Goal: Task Accomplishment & Management: Manage account settings

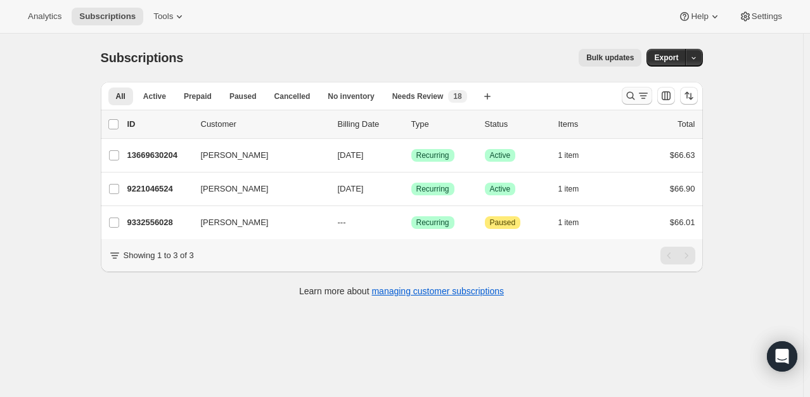
click at [628, 99] on icon "Search and filter results" at bounding box center [630, 95] width 13 height 13
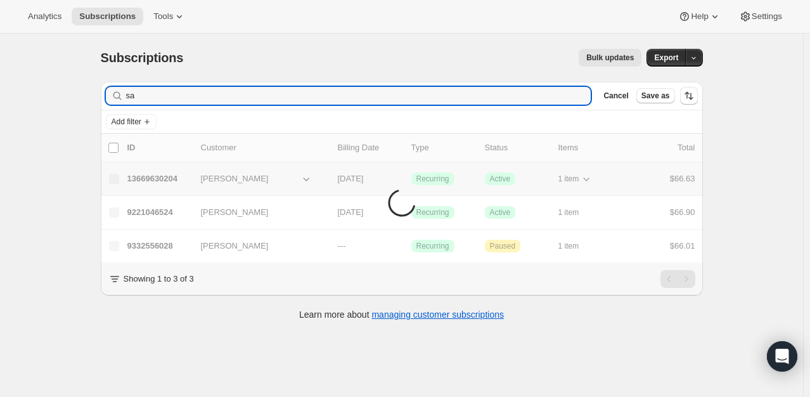
type input "s"
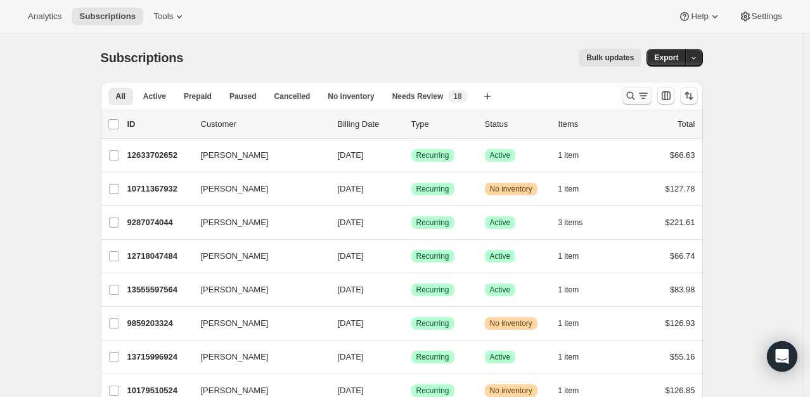
click at [641, 95] on icon "Search and filter results" at bounding box center [643, 95] width 13 height 13
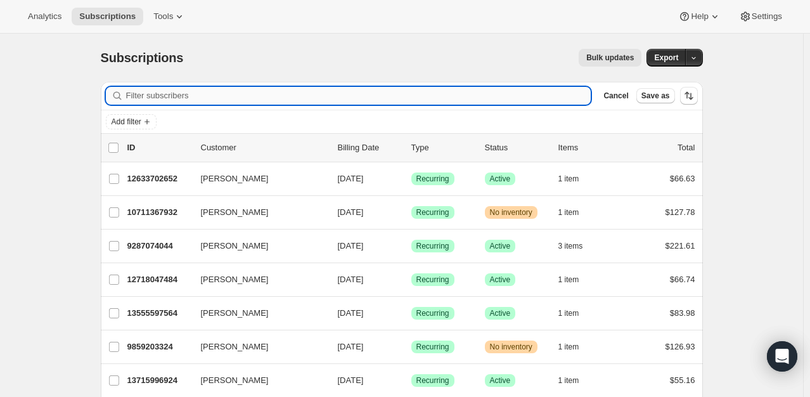
paste input "[EMAIL_ADDRESS][DOMAIN_NAME]"
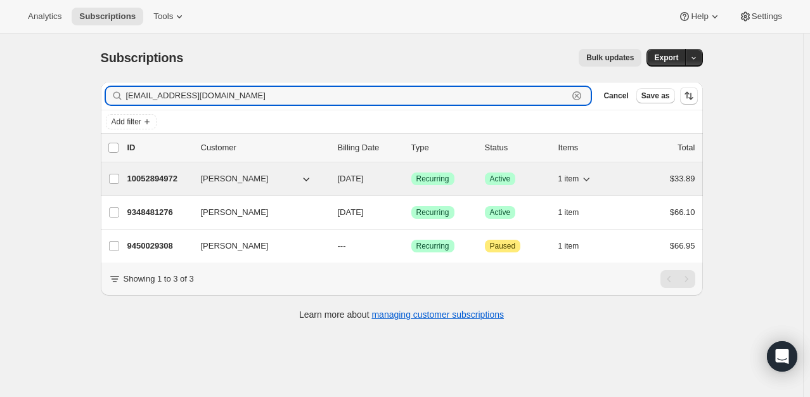
type input "[EMAIL_ADDRESS][DOMAIN_NAME]"
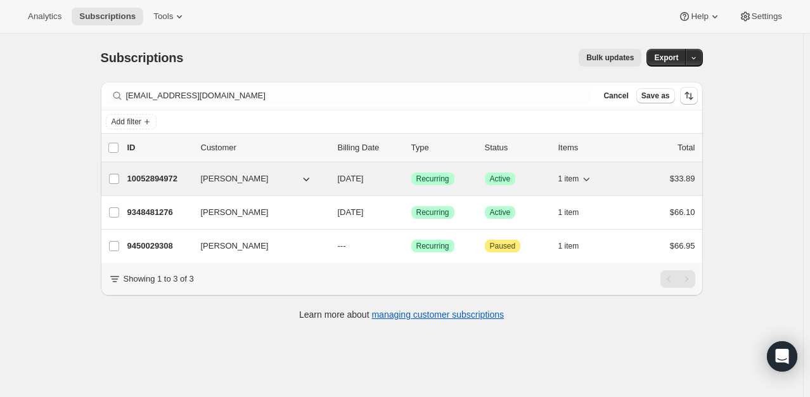
click at [164, 181] on p "10052894972" at bounding box center [158, 178] width 63 height 13
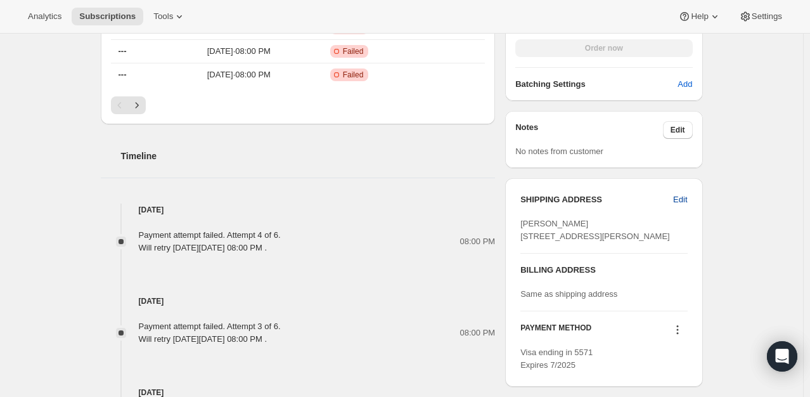
scroll to position [697, 0]
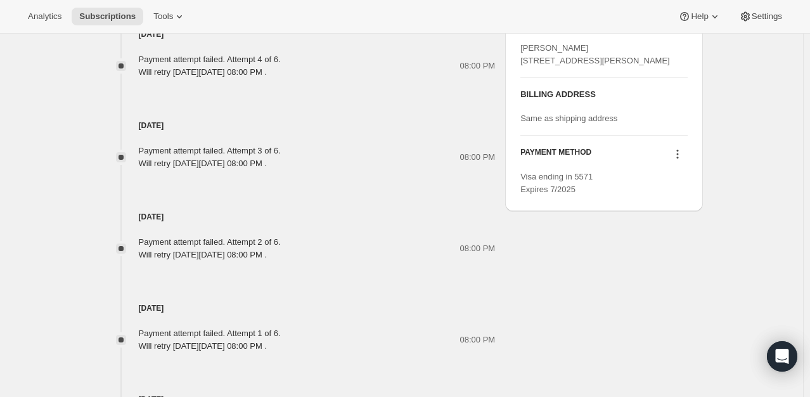
click at [677, 160] on icon at bounding box center [677, 154] width 13 height 13
click at [673, 206] on span "Send link to update card" at bounding box center [679, 202] width 89 height 10
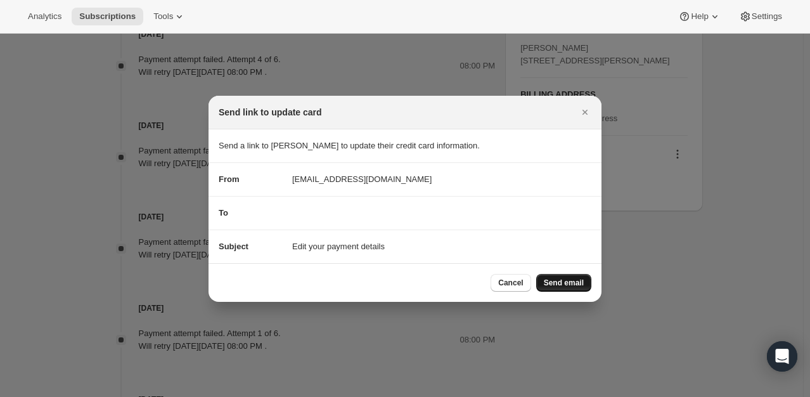
click at [559, 289] on button "Send email" at bounding box center [563, 283] width 55 height 18
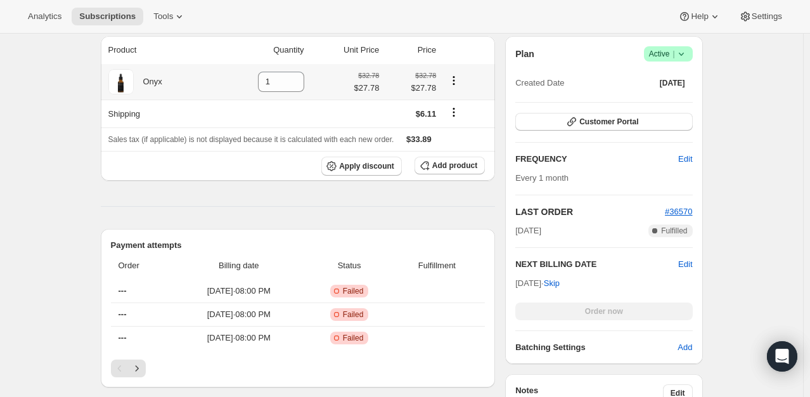
scroll to position [0, 0]
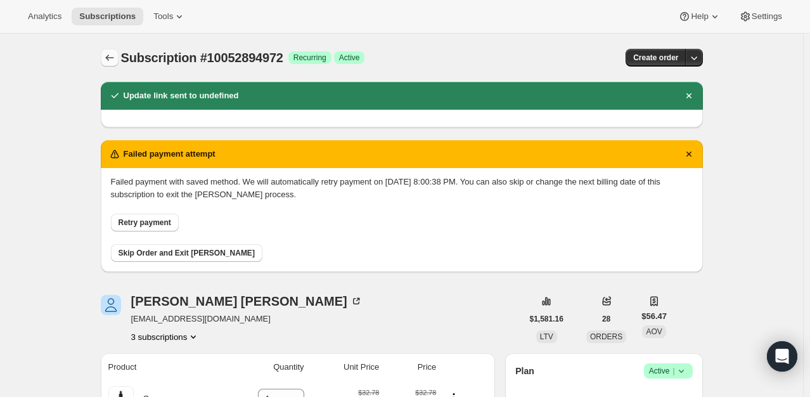
click at [108, 60] on icon "Subscriptions" at bounding box center [109, 57] width 13 height 13
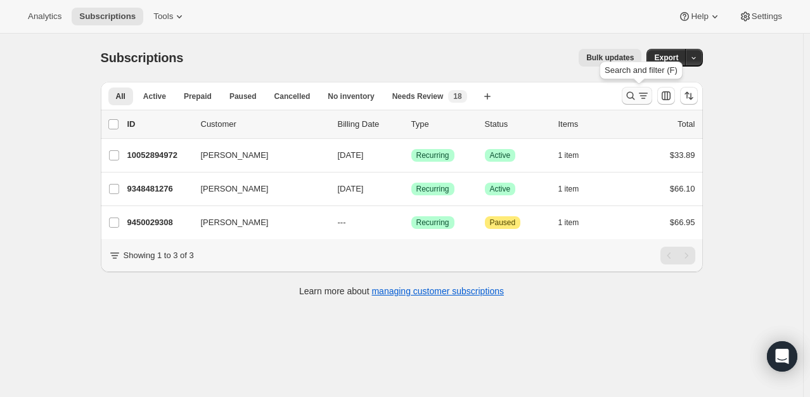
click at [624, 91] on button "Search and filter results" at bounding box center [636, 96] width 30 height 18
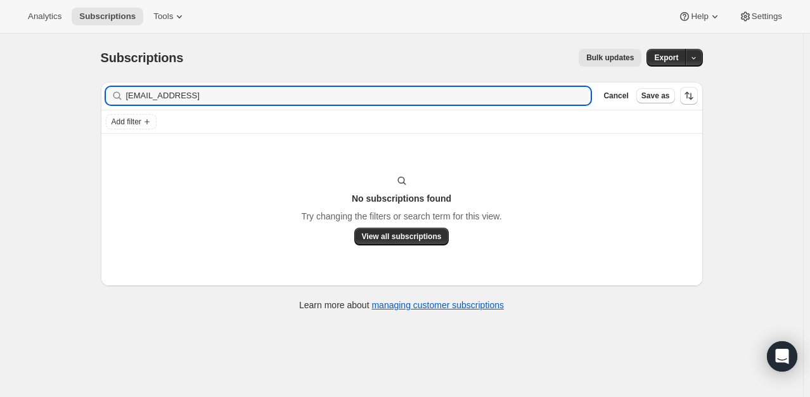
drag, startPoint x: 217, startPoint y: 100, endPoint x: -108, endPoint y: 105, distance: 325.0
click at [0, 105] on html "Analytics Subscriptions Tools Help Settings Skip to content Subscriptions. This…" at bounding box center [405, 198] width 810 height 397
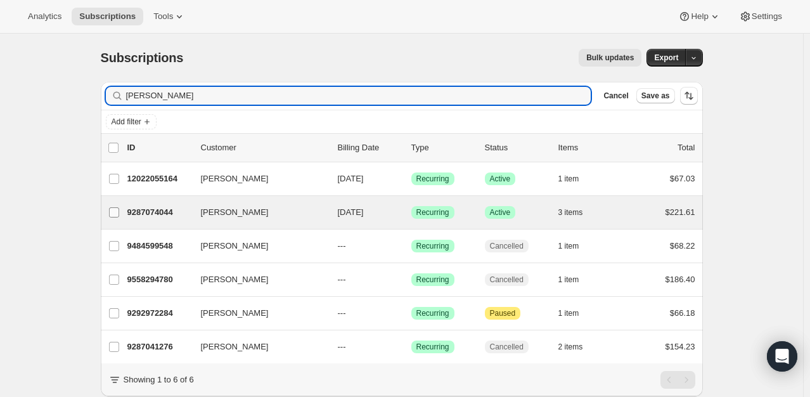
type input "[PERSON_NAME]"
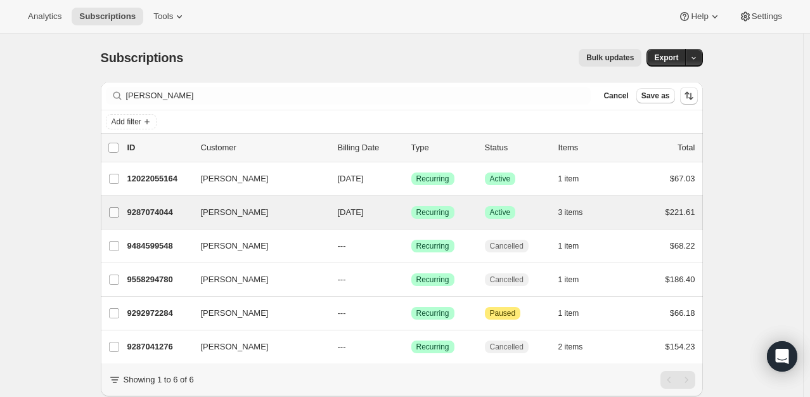
click at [127, 212] on label "[PERSON_NAME]" at bounding box center [114, 212] width 27 height 33
click at [119, 212] on input "[PERSON_NAME]" at bounding box center [114, 212] width 10 height 10
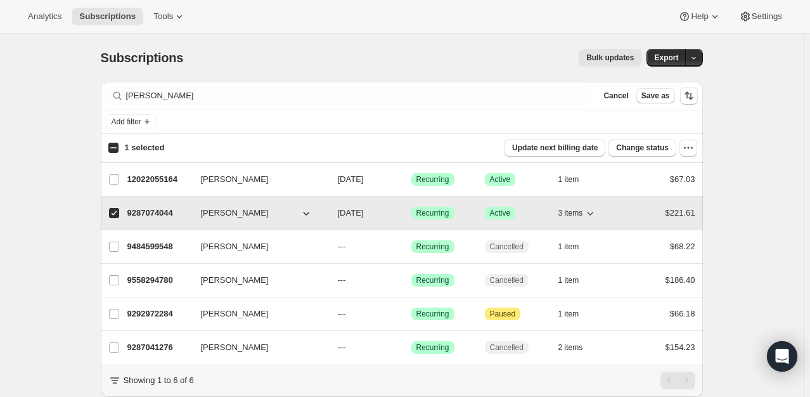
click at [513, 212] on span "Success Active" at bounding box center [500, 213] width 31 height 13
checkbox input "false"
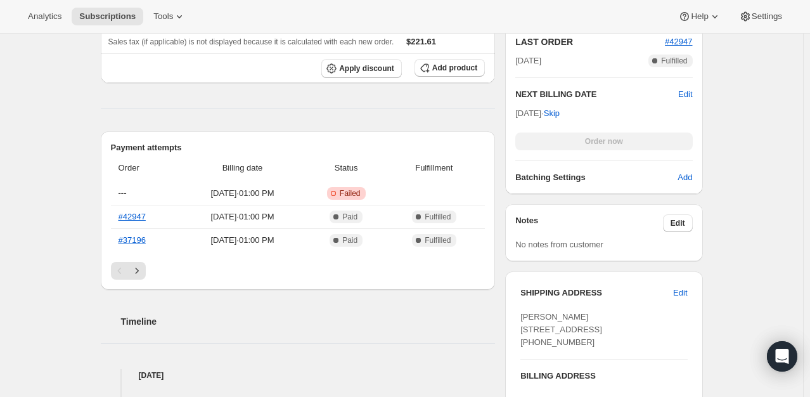
scroll to position [682, 0]
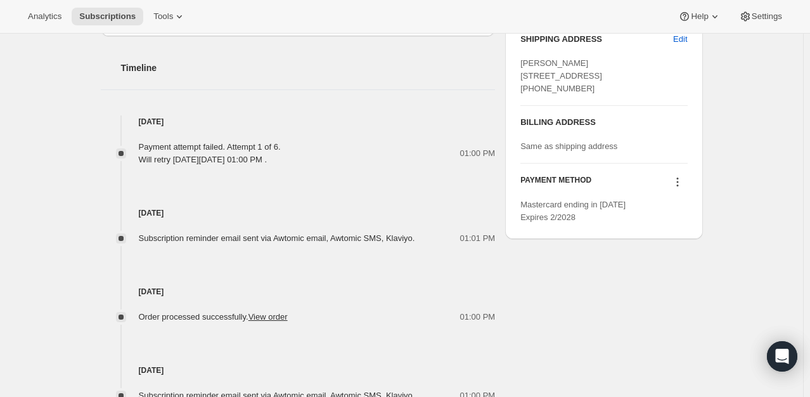
click at [676, 188] on icon at bounding box center [677, 181] width 13 height 13
click at [690, 242] on span "Send link to update card" at bounding box center [679, 243] width 89 height 10
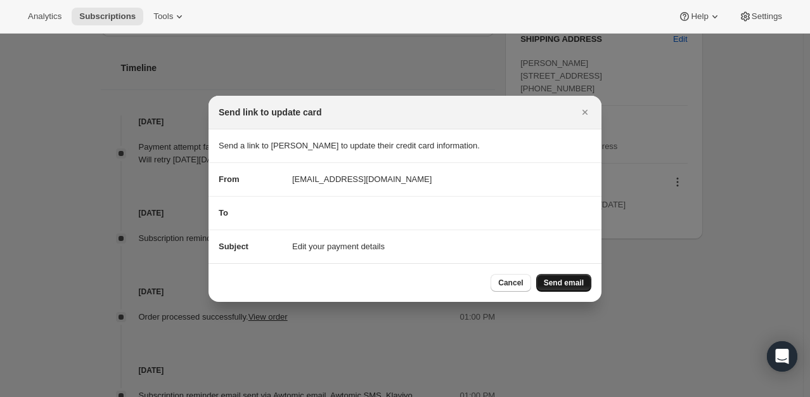
click at [571, 287] on button "Send email" at bounding box center [563, 283] width 55 height 18
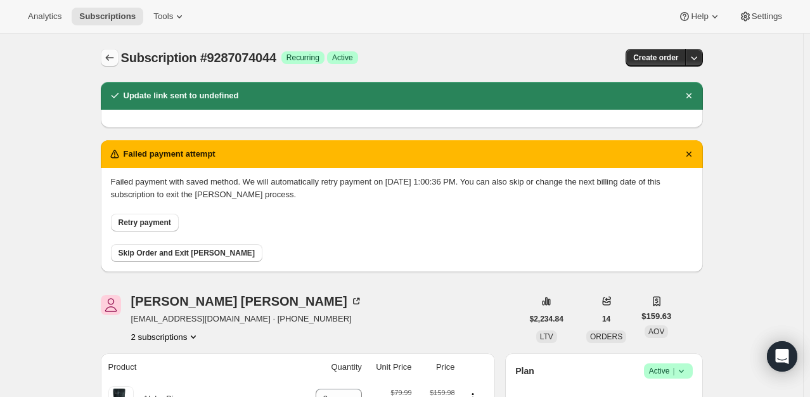
click at [109, 61] on icon "Subscriptions" at bounding box center [109, 57] width 13 height 13
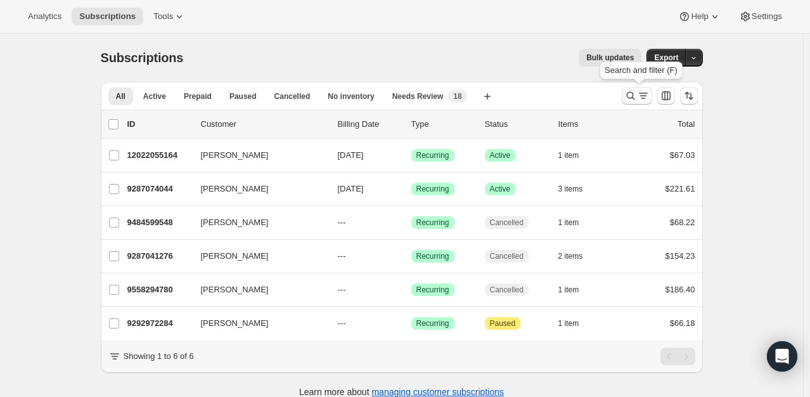
click at [639, 92] on icon "Search and filter results" at bounding box center [643, 95] width 13 height 13
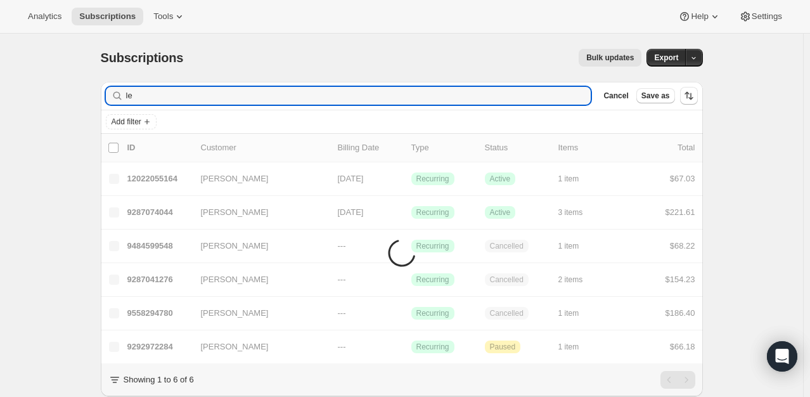
type input "l"
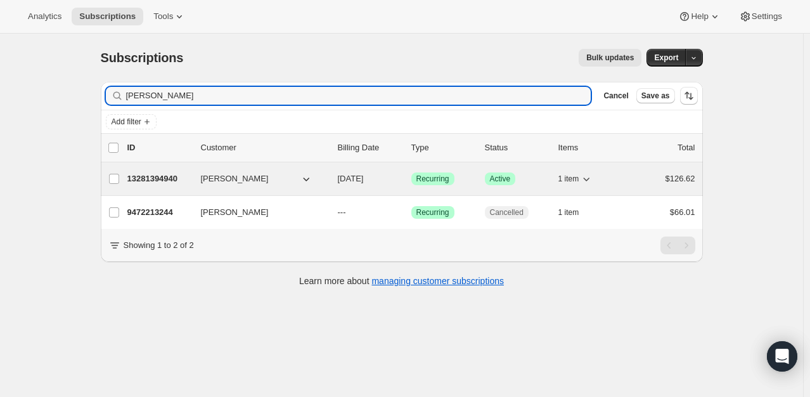
type input "[PERSON_NAME]"
click at [147, 176] on p "13281394940" at bounding box center [158, 178] width 63 height 13
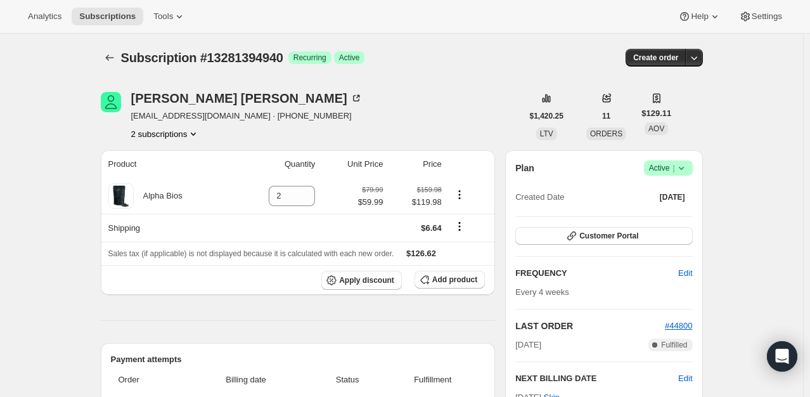
drag, startPoint x: 677, startPoint y: 179, endPoint x: 674, endPoint y: 174, distance: 6.5
click at [675, 181] on div "Plan Success Active | Created Date [DATE]" at bounding box center [603, 183] width 177 height 46
click at [674, 171] on span "Active |" at bounding box center [668, 168] width 39 height 13
click at [671, 219] on span "Cancel subscription" at bounding box center [672, 214] width 72 height 13
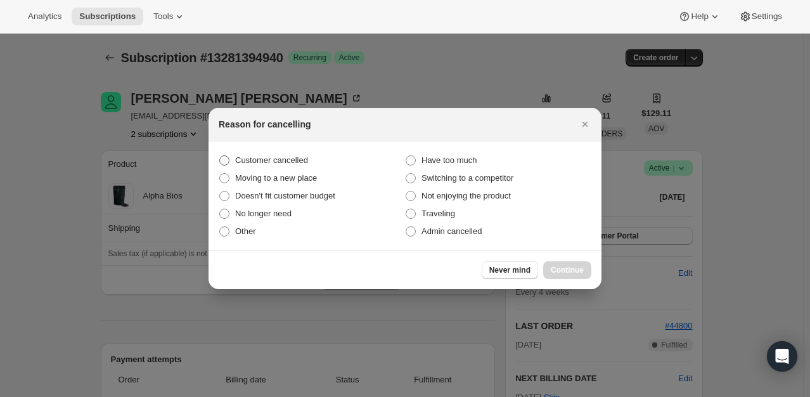
click at [248, 161] on span "Customer cancelled" at bounding box center [271, 160] width 73 height 10
click at [220, 156] on input "Customer cancelled" at bounding box center [219, 155] width 1 height 1
radio input "true"
click at [569, 272] on span "Continue" at bounding box center [566, 270] width 33 height 10
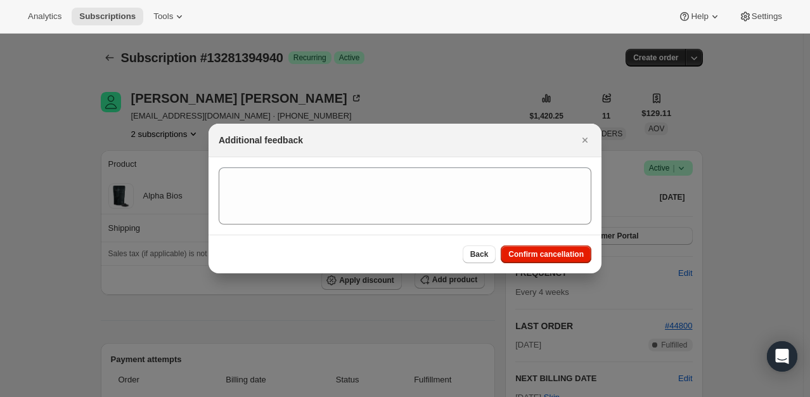
drag, startPoint x: 535, startPoint y: 251, endPoint x: 84, endPoint y: 4, distance: 514.0
click at [535, 251] on span "Confirm cancellation" at bounding box center [545, 254] width 75 height 10
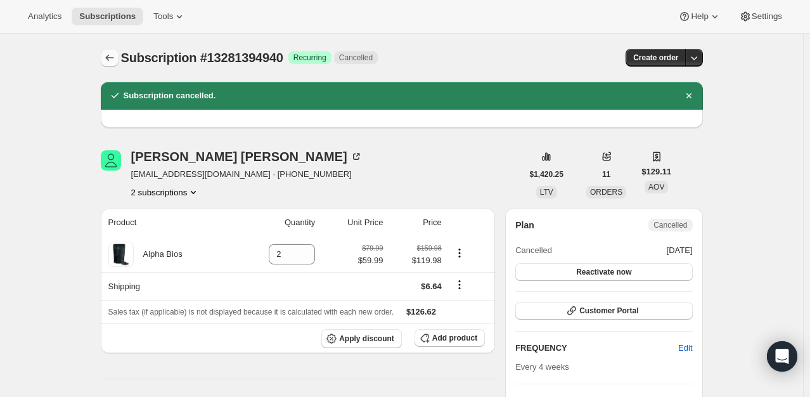
click at [115, 60] on icon "Subscriptions" at bounding box center [109, 57] width 13 height 13
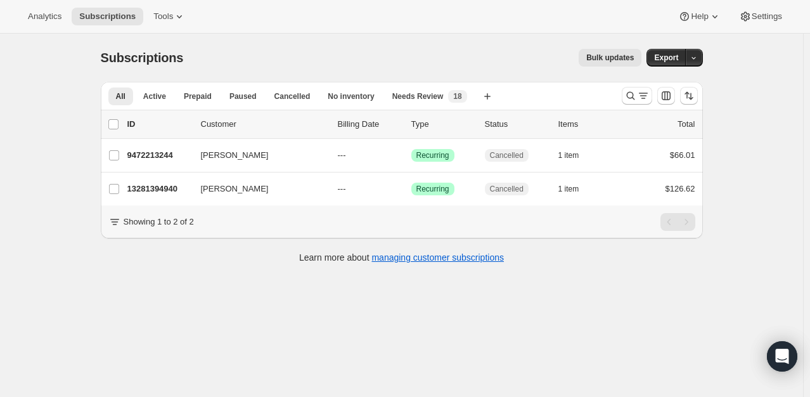
click at [622, 93] on div at bounding box center [659, 95] width 86 height 25
click at [632, 100] on icon "Search and filter results" at bounding box center [630, 95] width 13 height 13
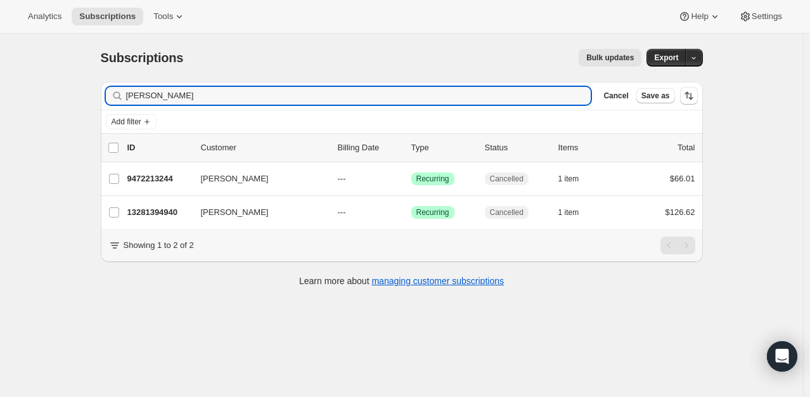
drag, startPoint x: 173, startPoint y: 101, endPoint x: 114, endPoint y: 103, distance: 58.9
click at [115, 103] on div "[PERSON_NAME] Clear" at bounding box center [348, 96] width 485 height 18
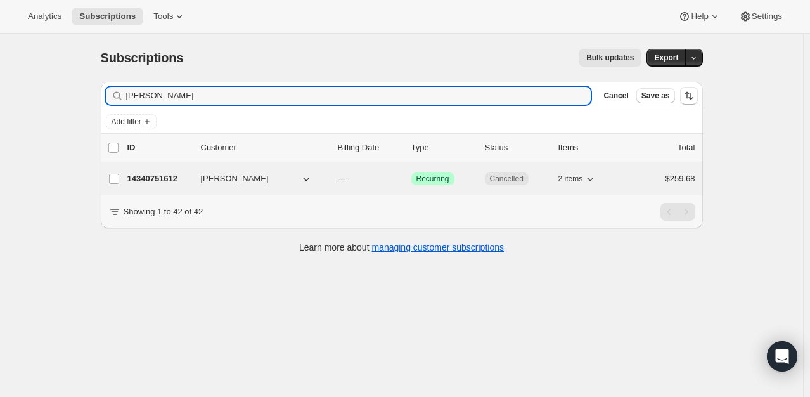
type input "[PERSON_NAME]"
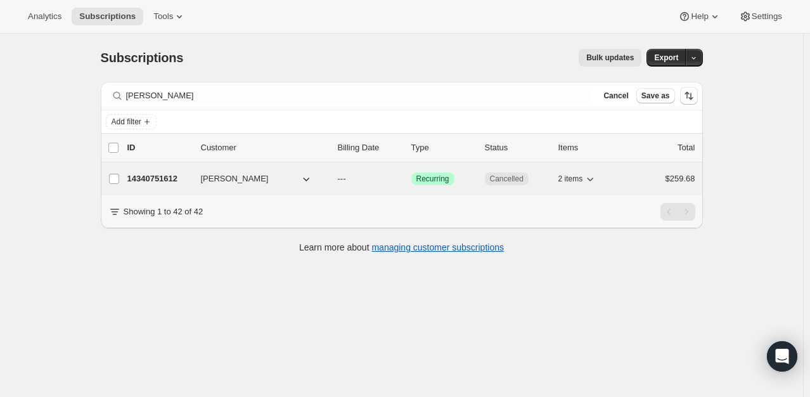
click at [148, 179] on p "14340751612" at bounding box center [158, 178] width 63 height 13
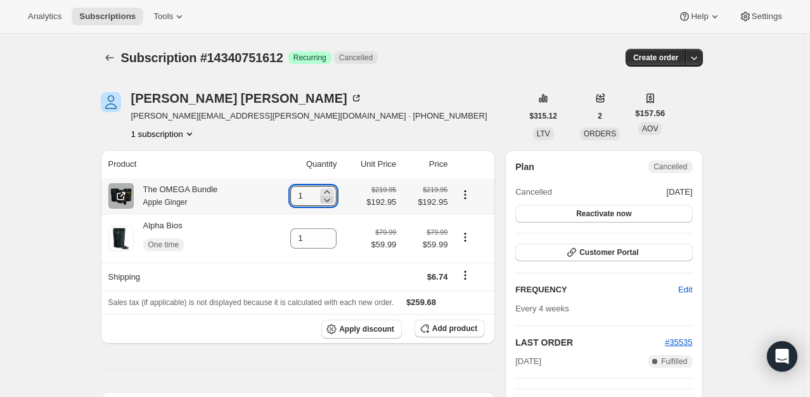
click at [331, 201] on icon at bounding box center [327, 200] width 6 height 4
type input "0"
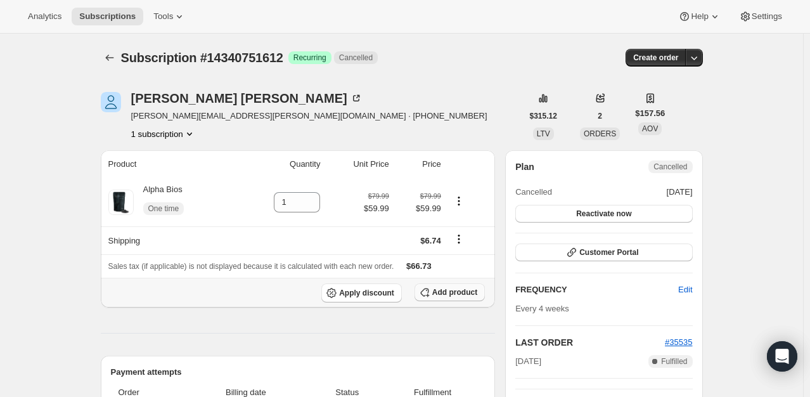
click at [475, 295] on span "Add product" at bounding box center [454, 292] width 45 height 10
click at [460, 293] on span "Add product" at bounding box center [454, 292] width 45 height 10
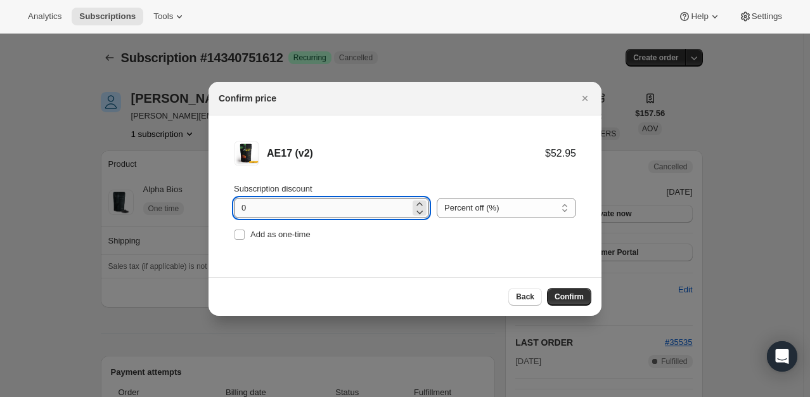
click at [388, 202] on input "0" at bounding box center [322, 208] width 176 height 20
type input "5"
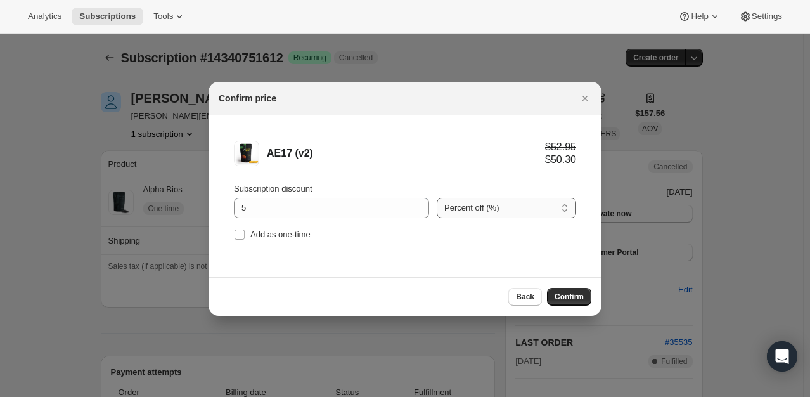
click at [522, 208] on select "Percent off (%) Amount off ($)" at bounding box center [505, 208] width 139 height 20
select select "fixed"
click at [436, 198] on select "Percent off (%) Amount off ($)" at bounding box center [505, 208] width 139 height 20
click at [585, 303] on button "Confirm" at bounding box center [569, 297] width 44 height 18
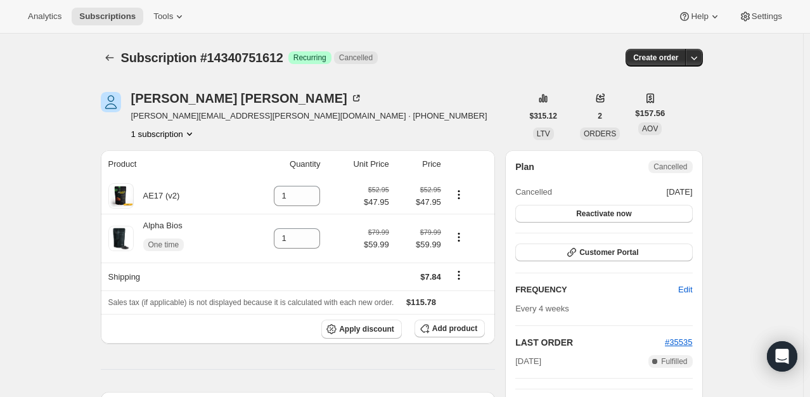
click at [459, 41] on div "Subscription #14340751612. This page is ready Subscription #14340751612 Success…" at bounding box center [402, 58] width 602 height 48
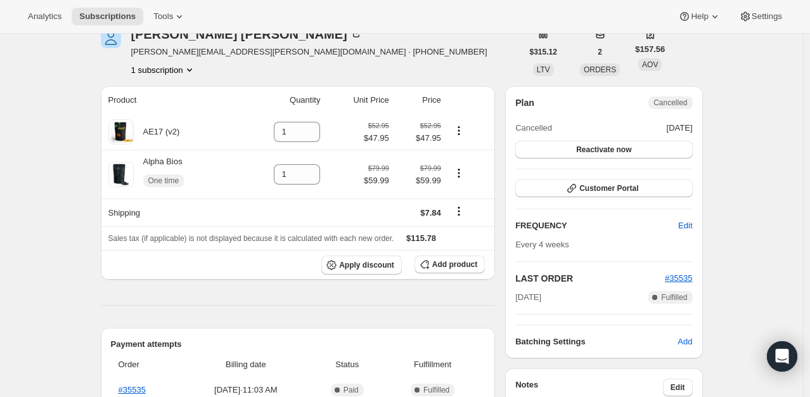
scroll to position [63, 0]
drag, startPoint x: 640, startPoint y: 196, endPoint x: 728, endPoint y: 186, distance: 88.6
click at [614, 149] on span "Reactivate now" at bounding box center [603, 150] width 55 height 10
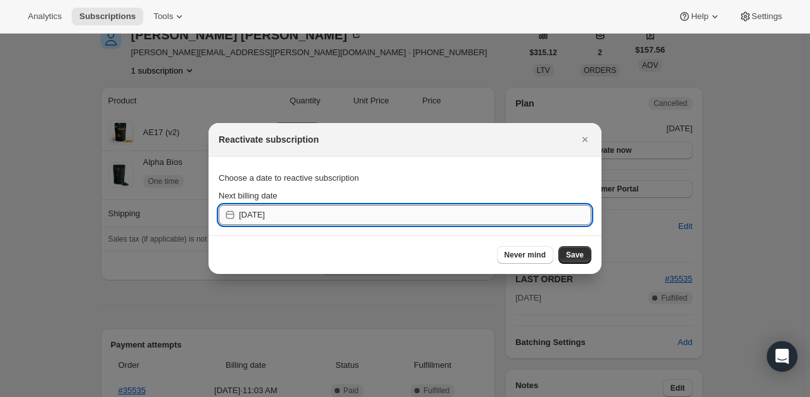
click at [407, 208] on input "[DATE]" at bounding box center [415, 215] width 352 height 20
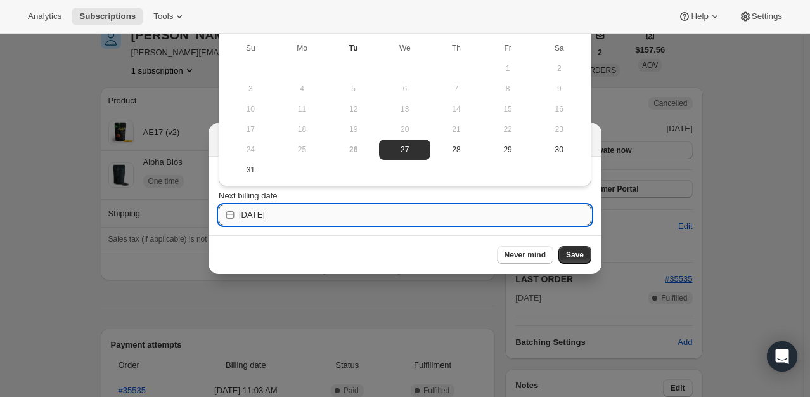
click at [298, 211] on input "[DATE]" at bounding box center [415, 215] width 352 height 20
click at [534, 260] on button "Never mind" at bounding box center [525, 255] width 56 height 18
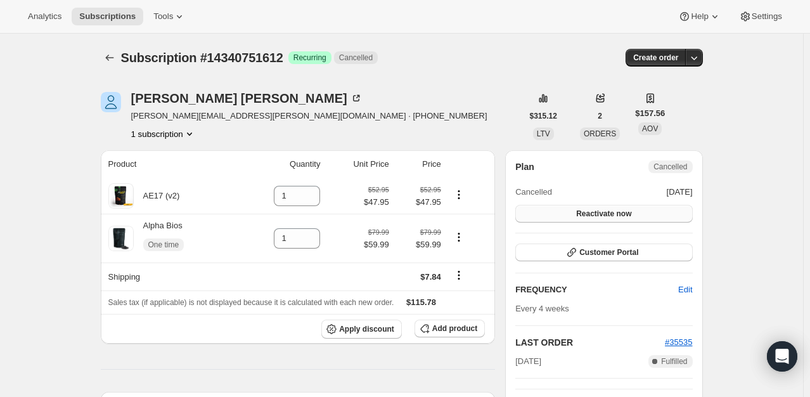
click at [617, 219] on button "Reactivate now" at bounding box center [603, 214] width 177 height 18
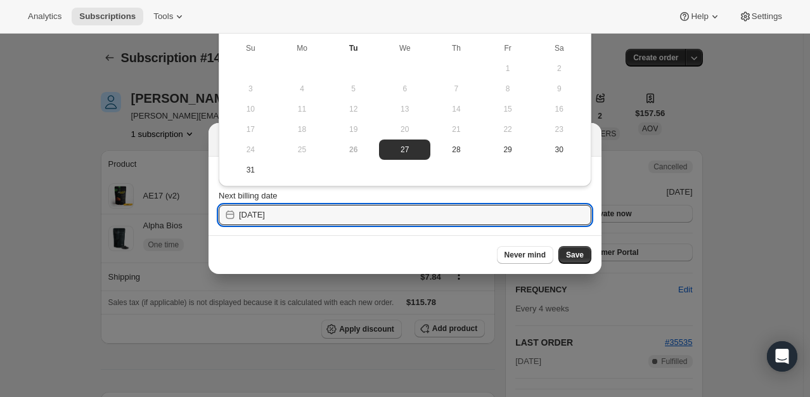
drag, startPoint x: 310, startPoint y: 217, endPoint x: 208, endPoint y: 226, distance: 102.4
drag, startPoint x: 291, startPoint y: 215, endPoint x: 124, endPoint y: 246, distance: 169.5
type input "[DATE]"
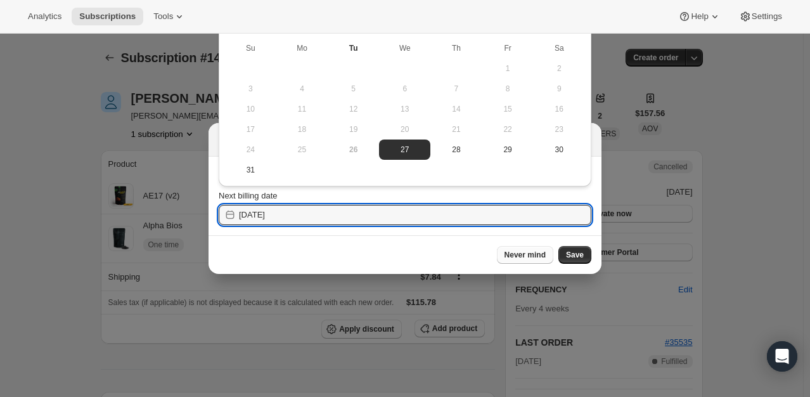
click at [535, 249] on button "Never mind" at bounding box center [525, 255] width 56 height 18
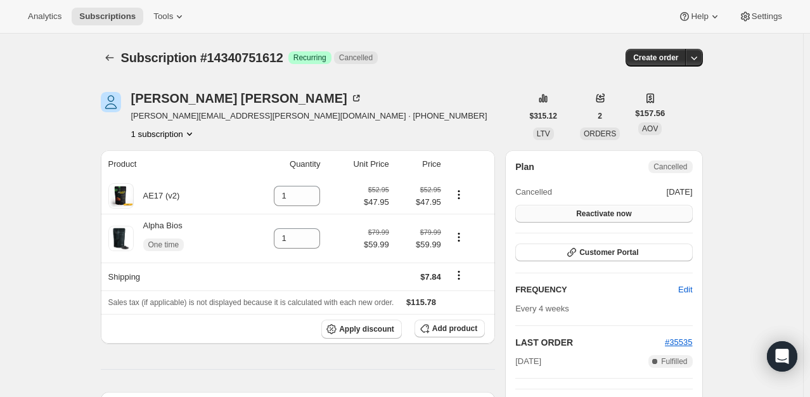
click at [637, 219] on button "Reactivate now" at bounding box center [603, 214] width 177 height 18
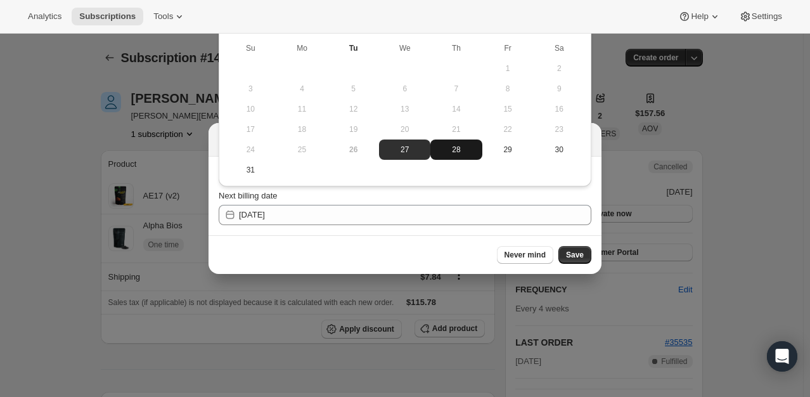
click at [459, 151] on span "28" at bounding box center [455, 149] width 41 height 10
type input "[DATE]"
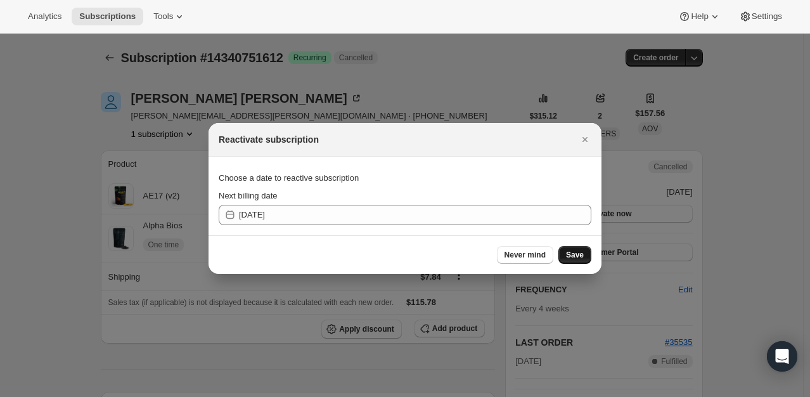
click at [587, 258] on button "Save" at bounding box center [574, 255] width 33 height 18
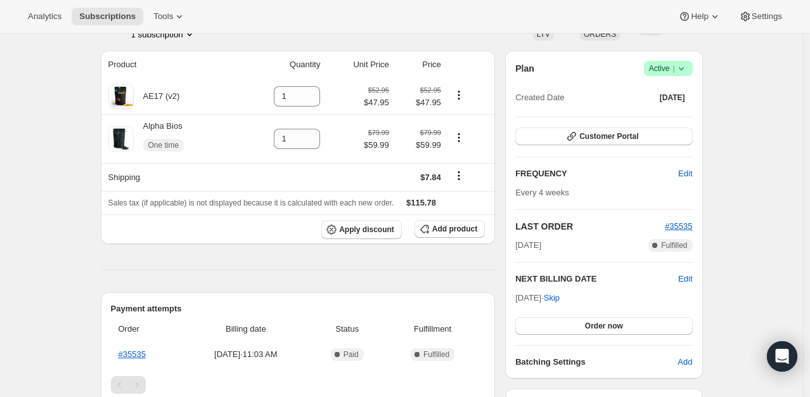
scroll to position [190, 0]
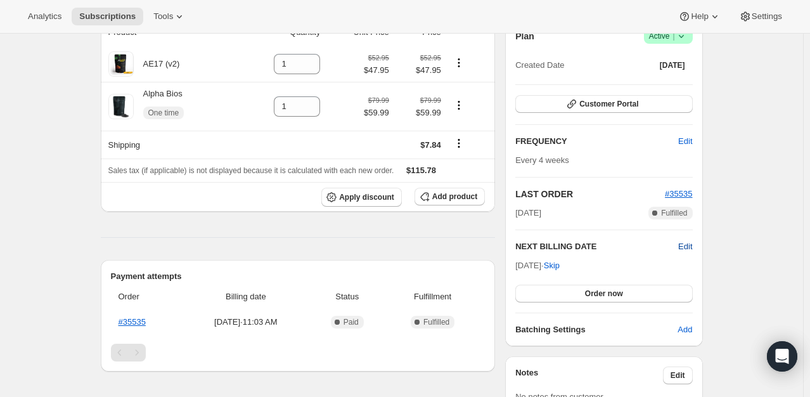
click at [686, 249] on span "Edit" at bounding box center [685, 246] width 14 height 13
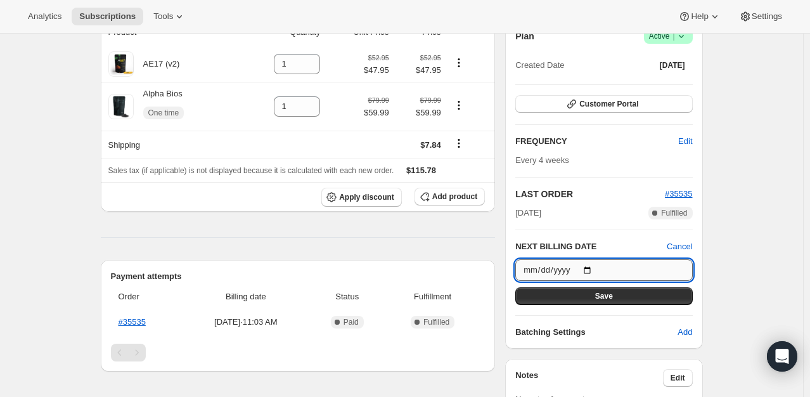
click at [590, 265] on input "[DATE]" at bounding box center [603, 270] width 177 height 22
type input "[DATE]"
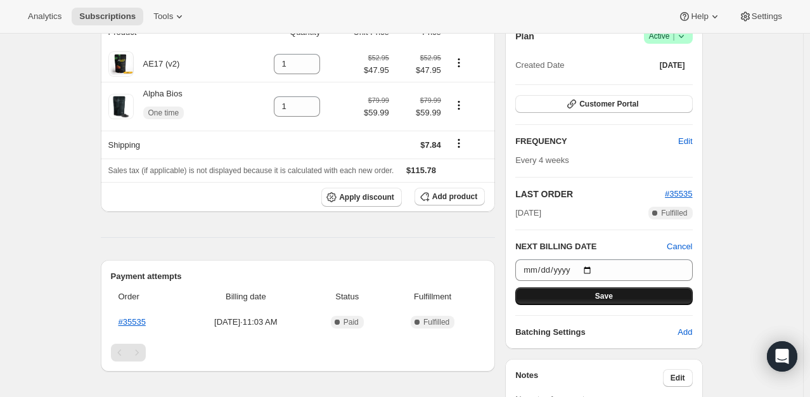
click at [593, 300] on button "Save" at bounding box center [603, 296] width 177 height 18
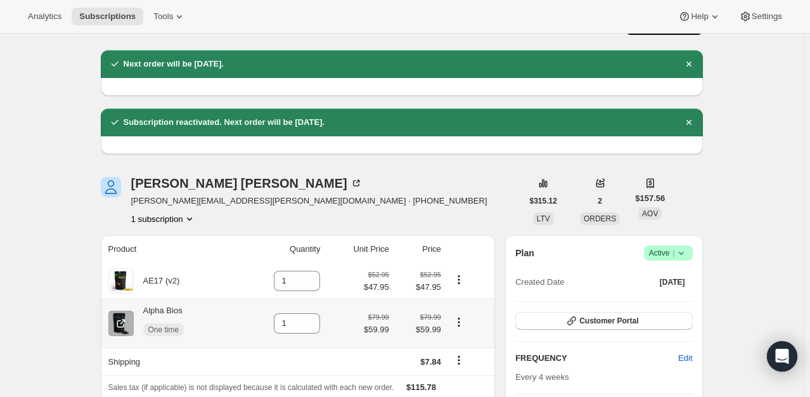
scroll to position [63, 0]
